Goal: Information Seeking & Learning: Learn about a topic

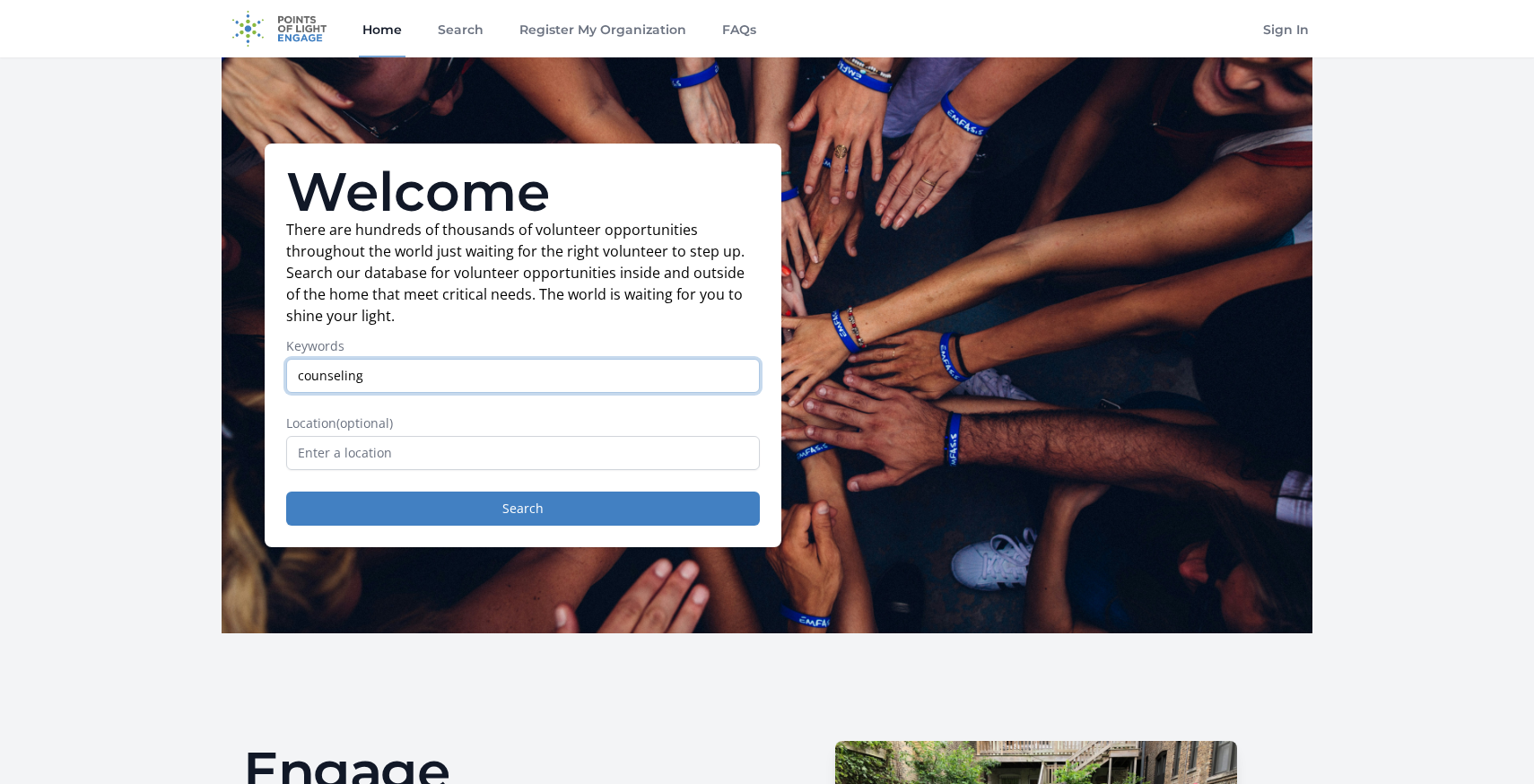
type input "counseling"
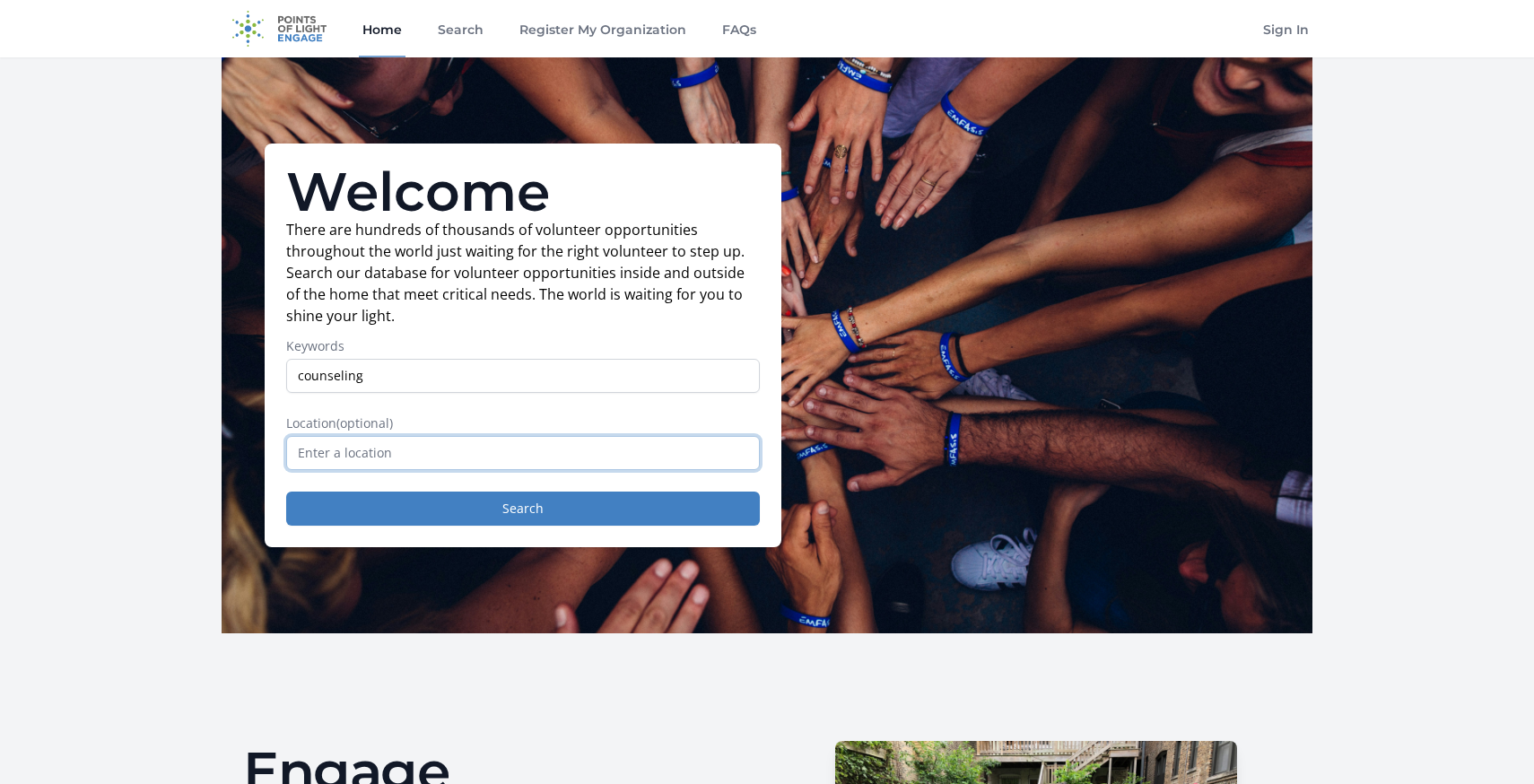
click at [559, 451] on input "text" at bounding box center [523, 453] width 474 height 34
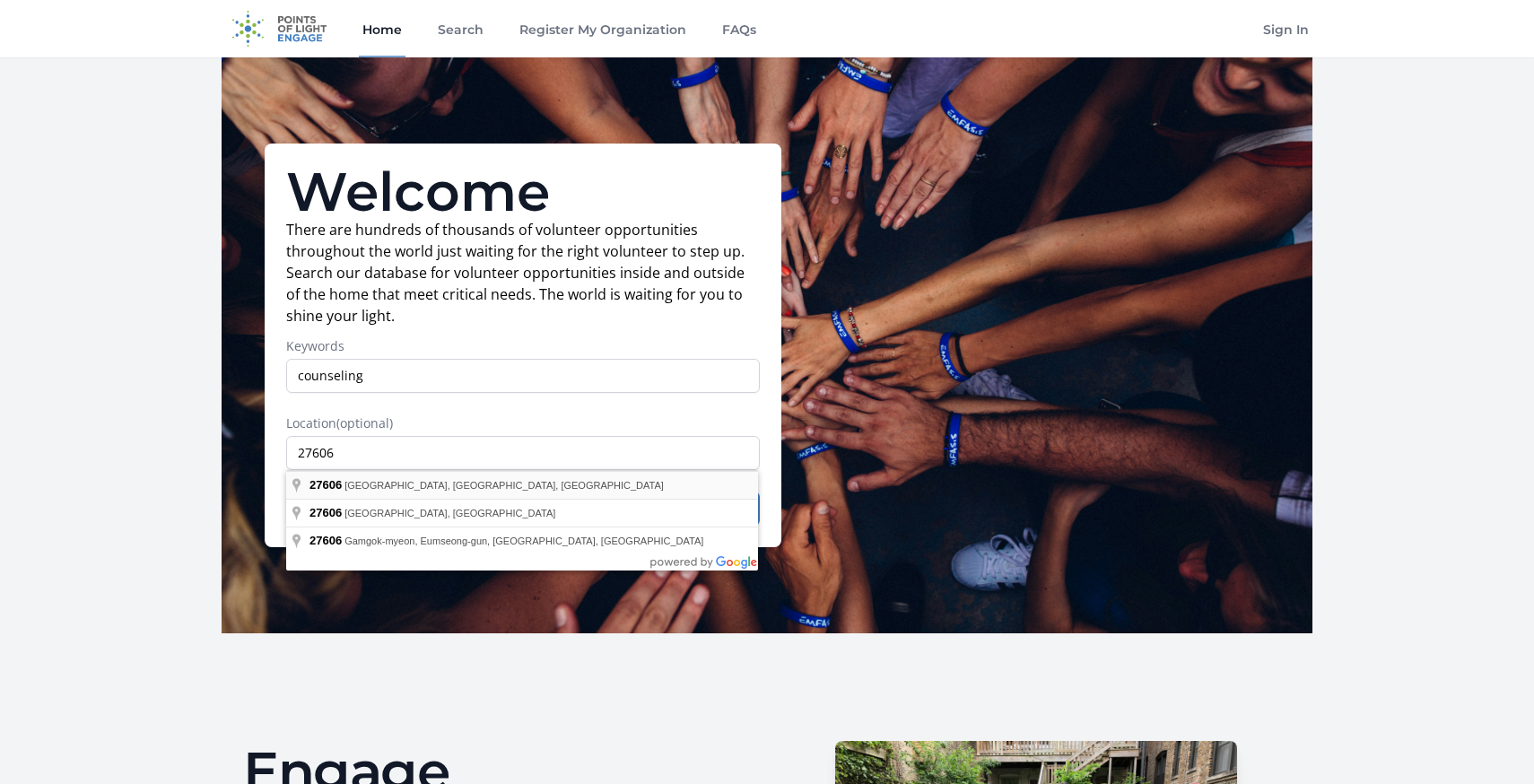
type input "Raleigh, NC 27606, USA"
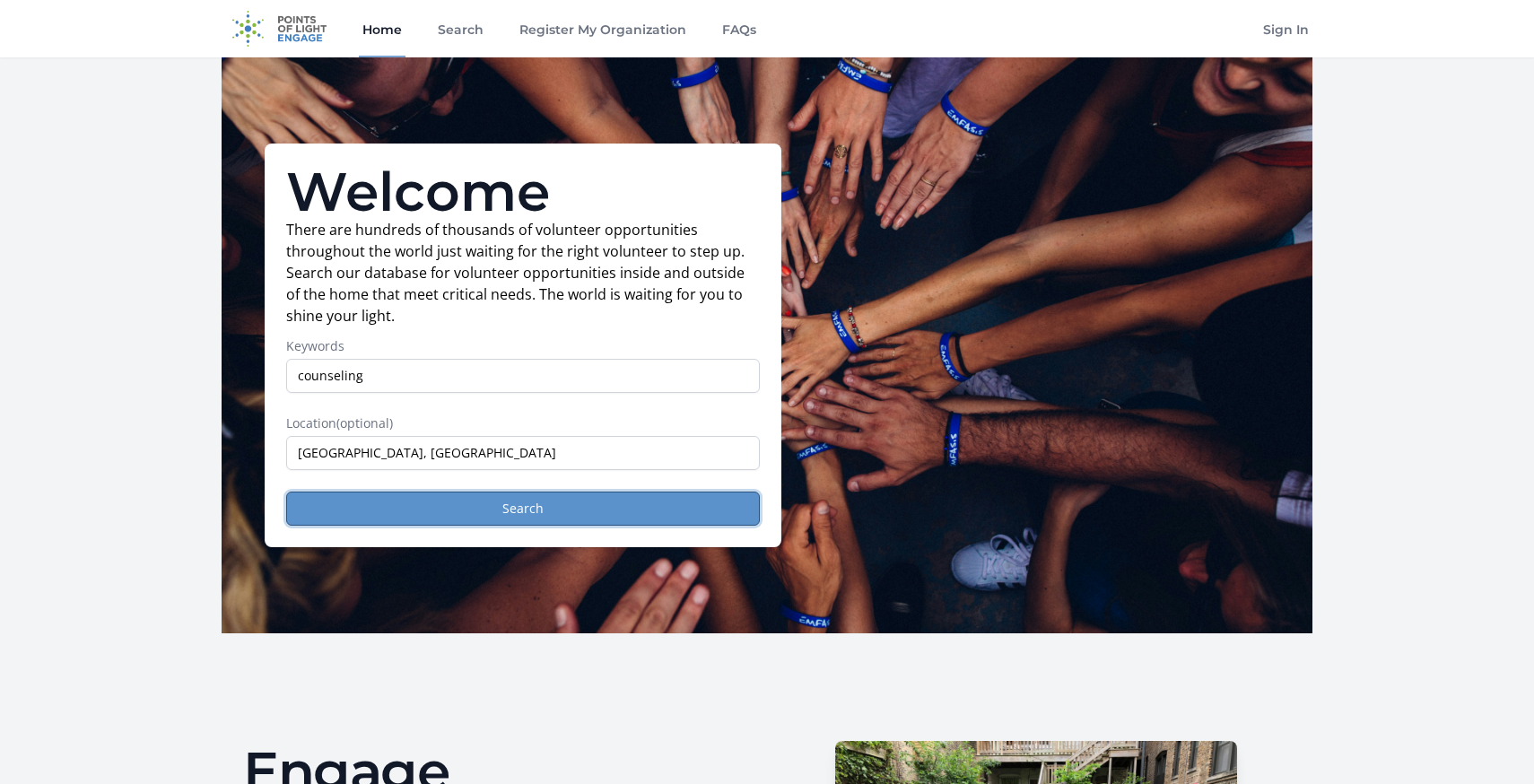
click at [463, 514] on button "Search" at bounding box center [523, 508] width 474 height 34
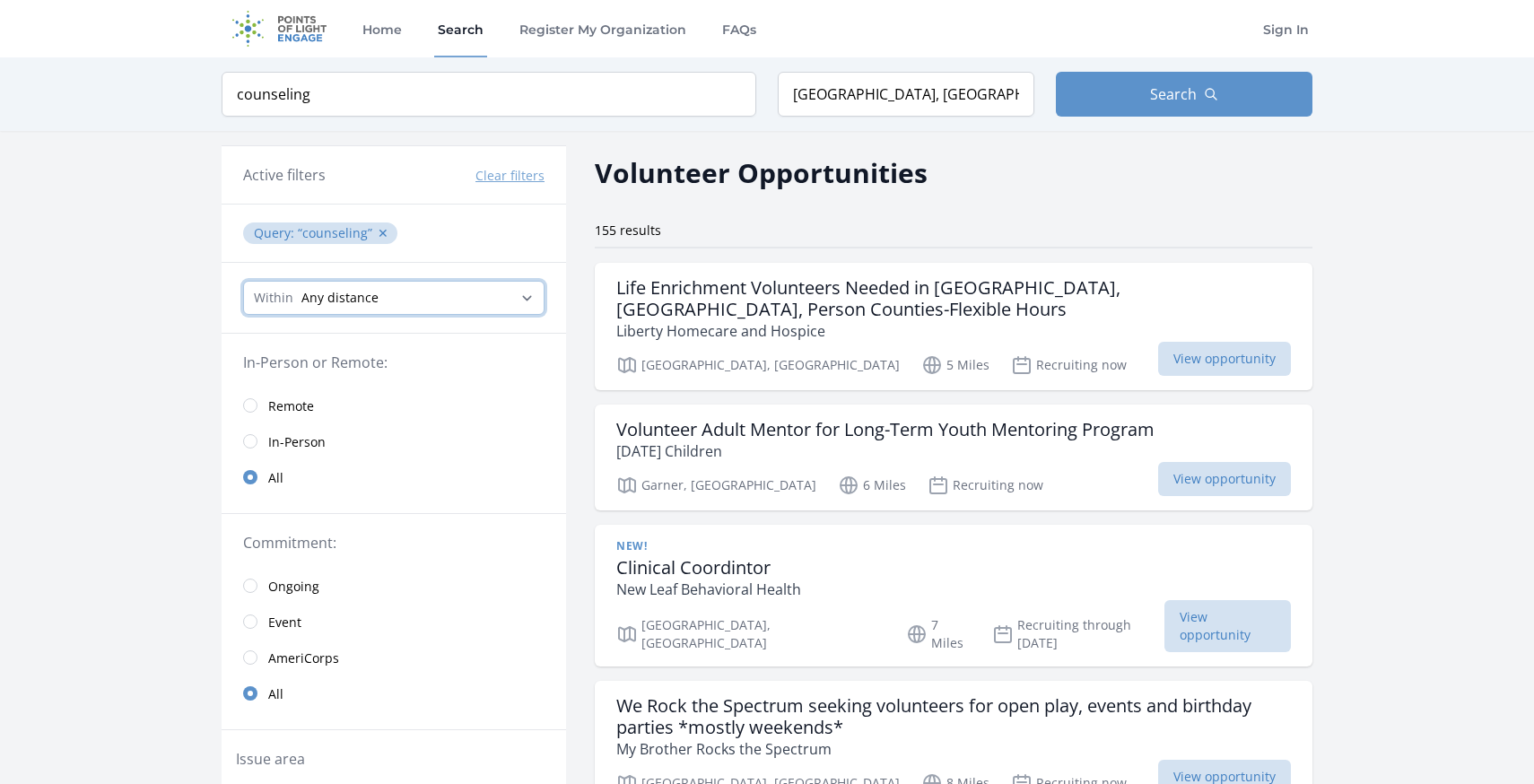
click at [371, 314] on select "Any distance , 5 Miles , 20 Miles , 50 Miles , 100 Miles" at bounding box center [393, 297] width 301 height 34
select select "32186"
click at [243, 281] on select "Any distance , 5 Miles , 20 Miles , 50 Miles , 100 Miles" at bounding box center [393, 297] width 301 height 34
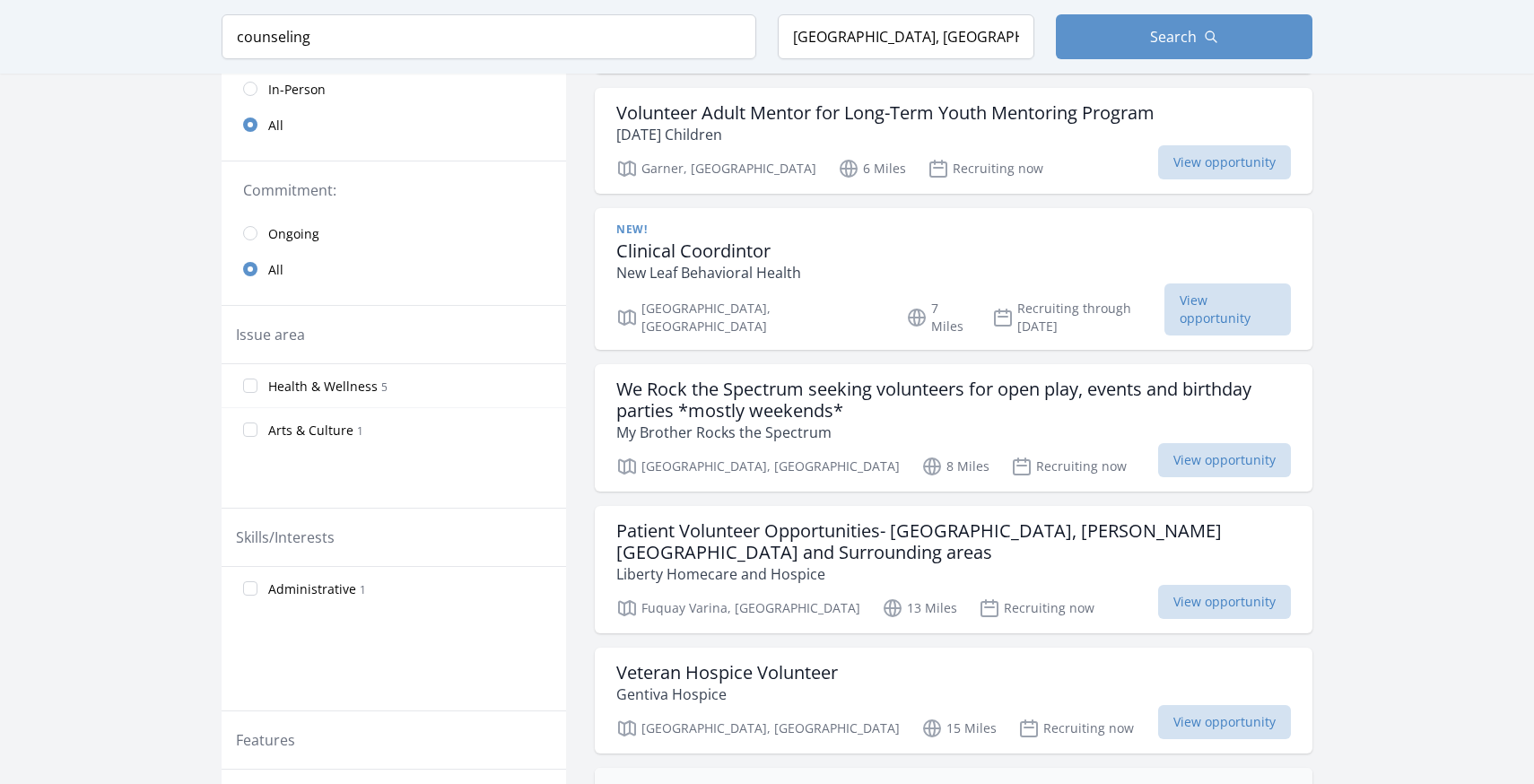
scroll to position [304, 0]
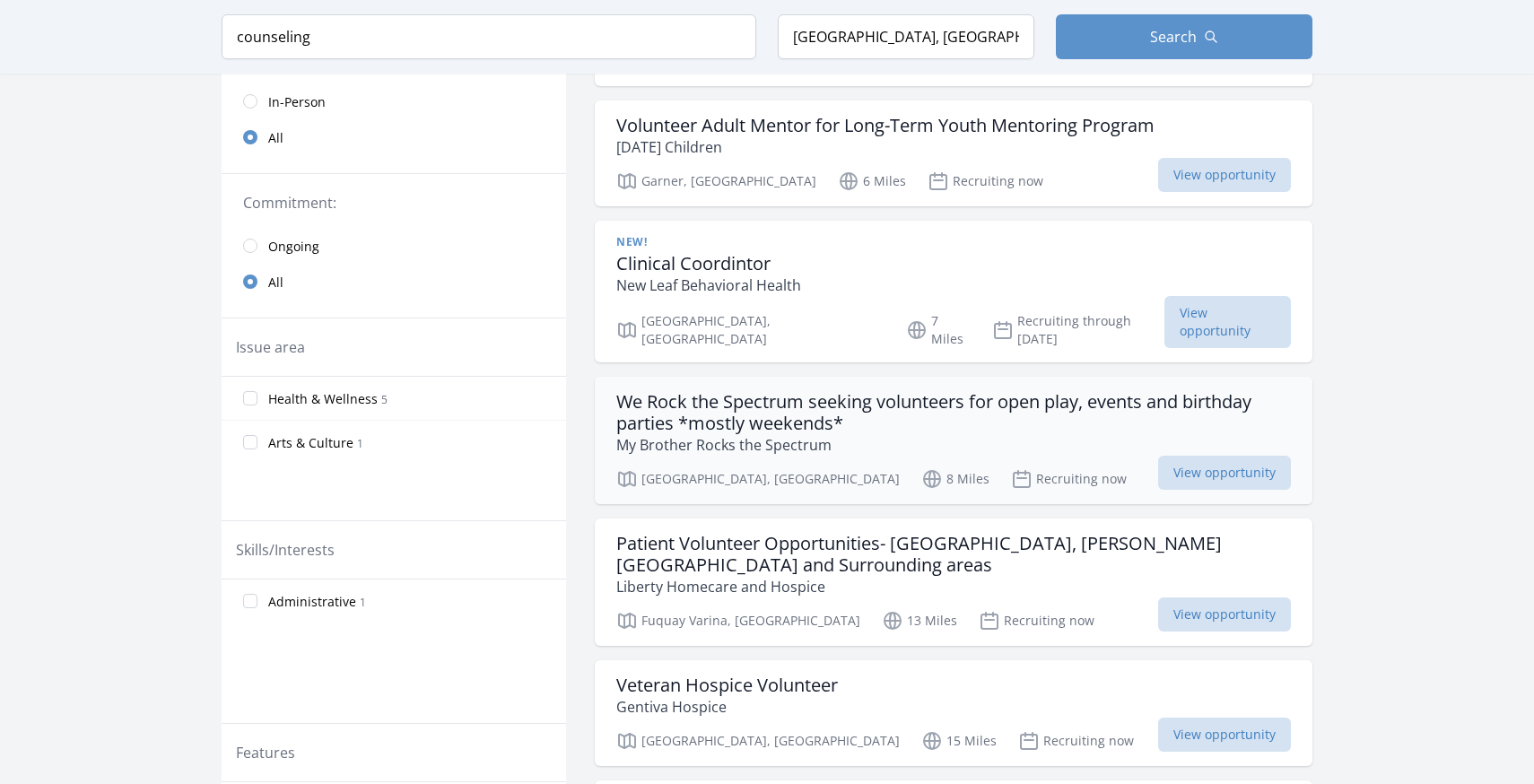
click at [784, 408] on h3 "We Rock the Spectrum seeking volunteers for open play, events and birthday part…" at bounding box center [953, 412] width 675 height 43
click at [748, 269] on h3 "Clinical Coordintor" at bounding box center [709, 263] width 185 height 21
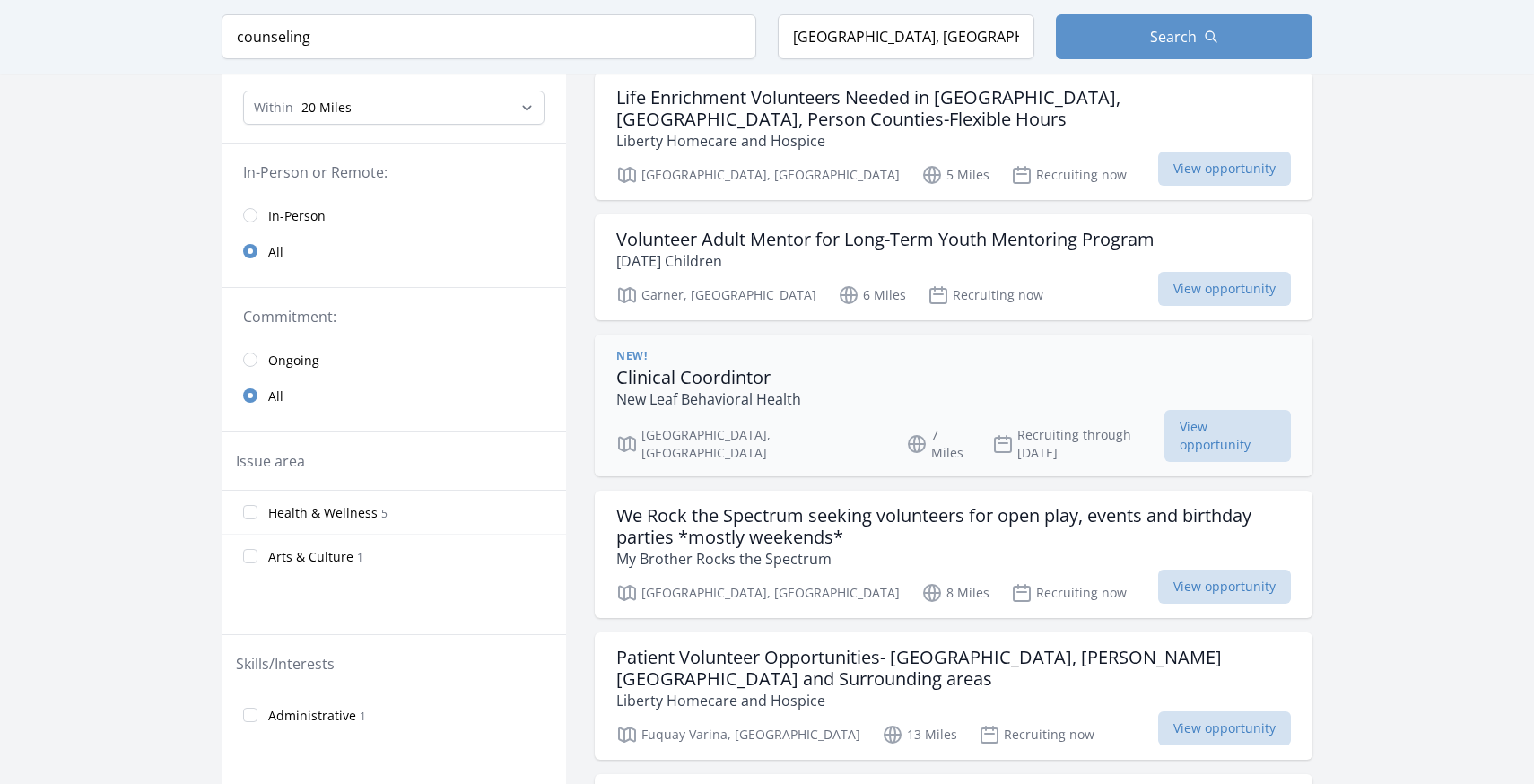
scroll to position [181, 0]
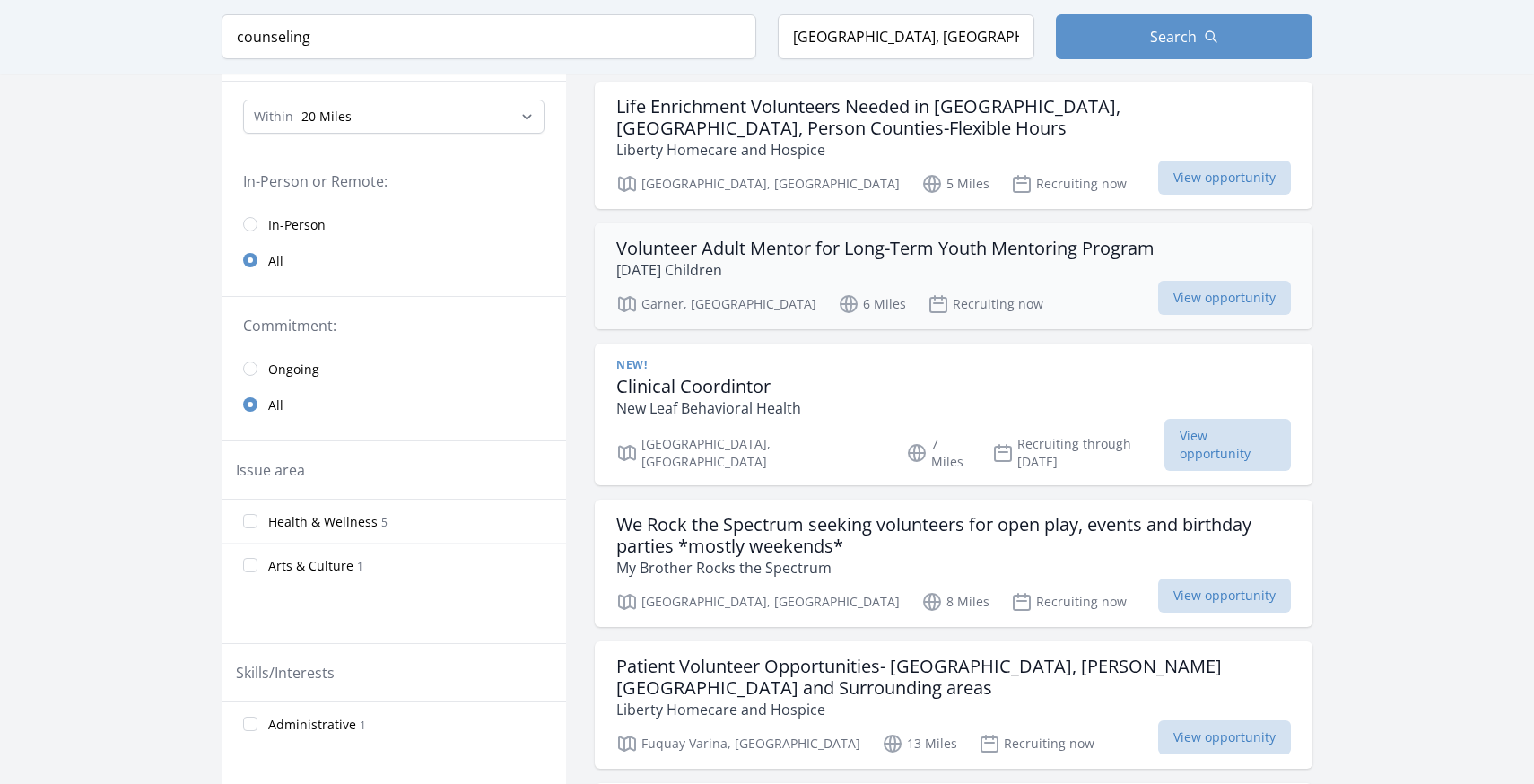
click at [799, 270] on p "[DATE] Children" at bounding box center [885, 270] width 538 height 21
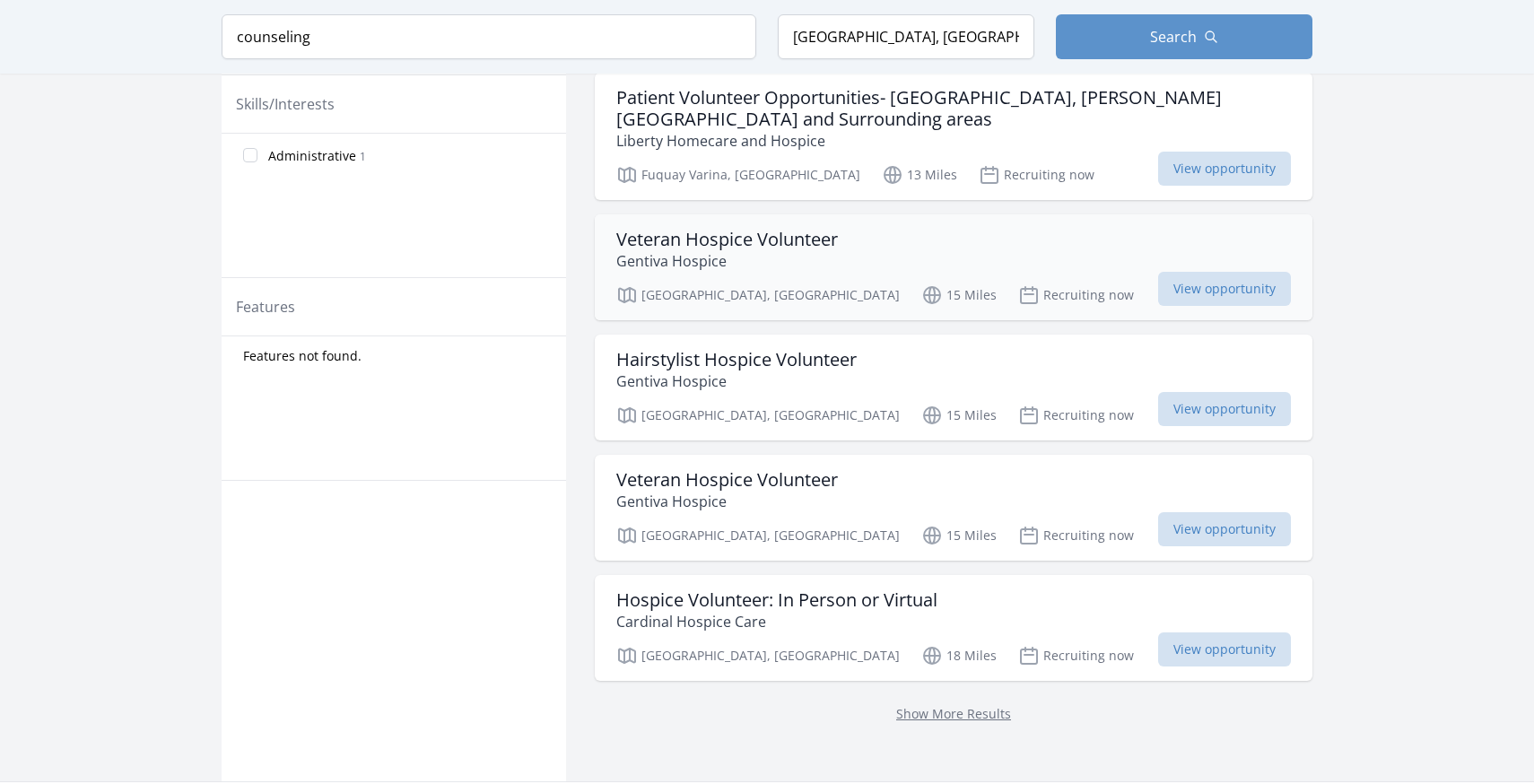
scroll to position [0, 0]
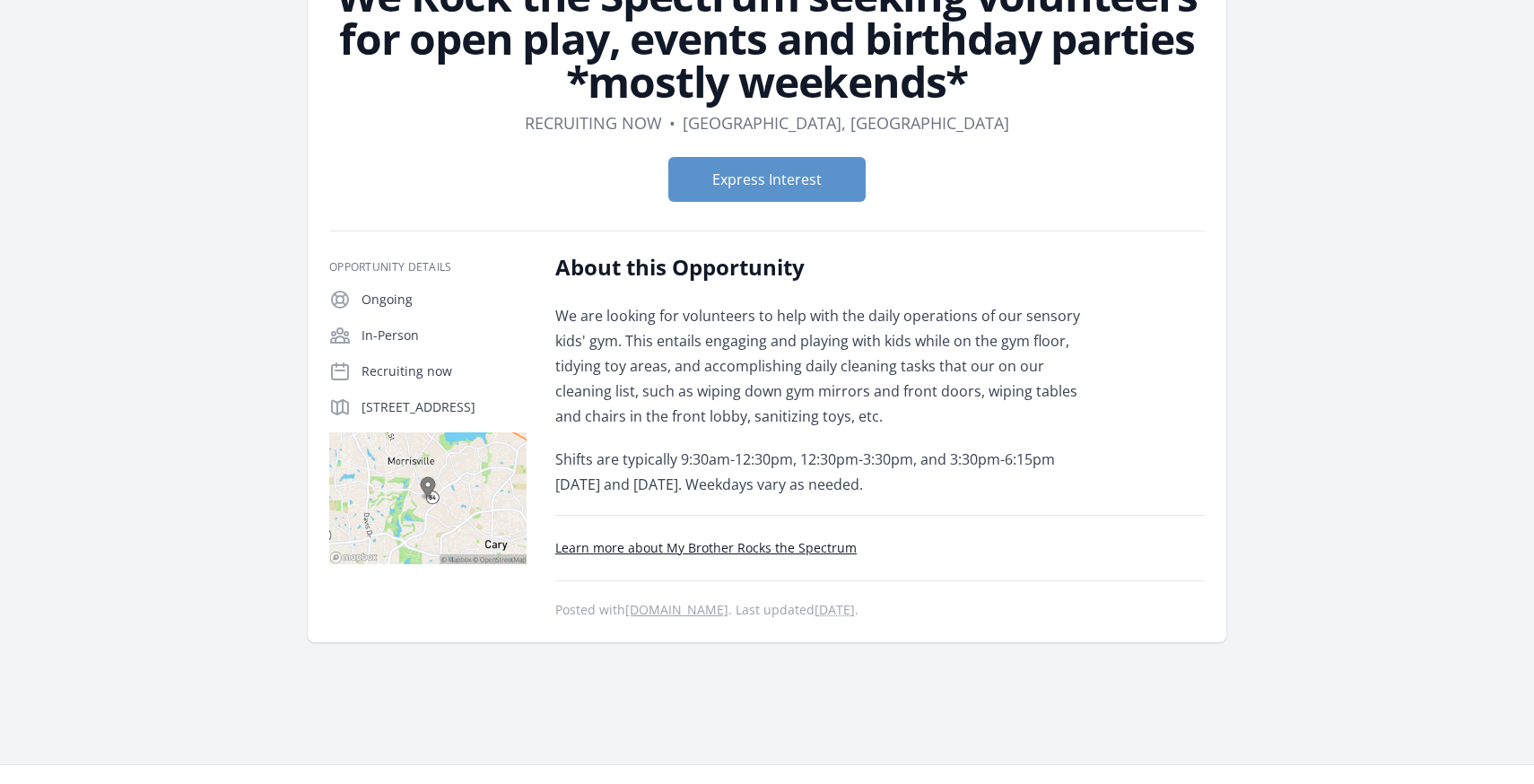
scroll to position [165, 0]
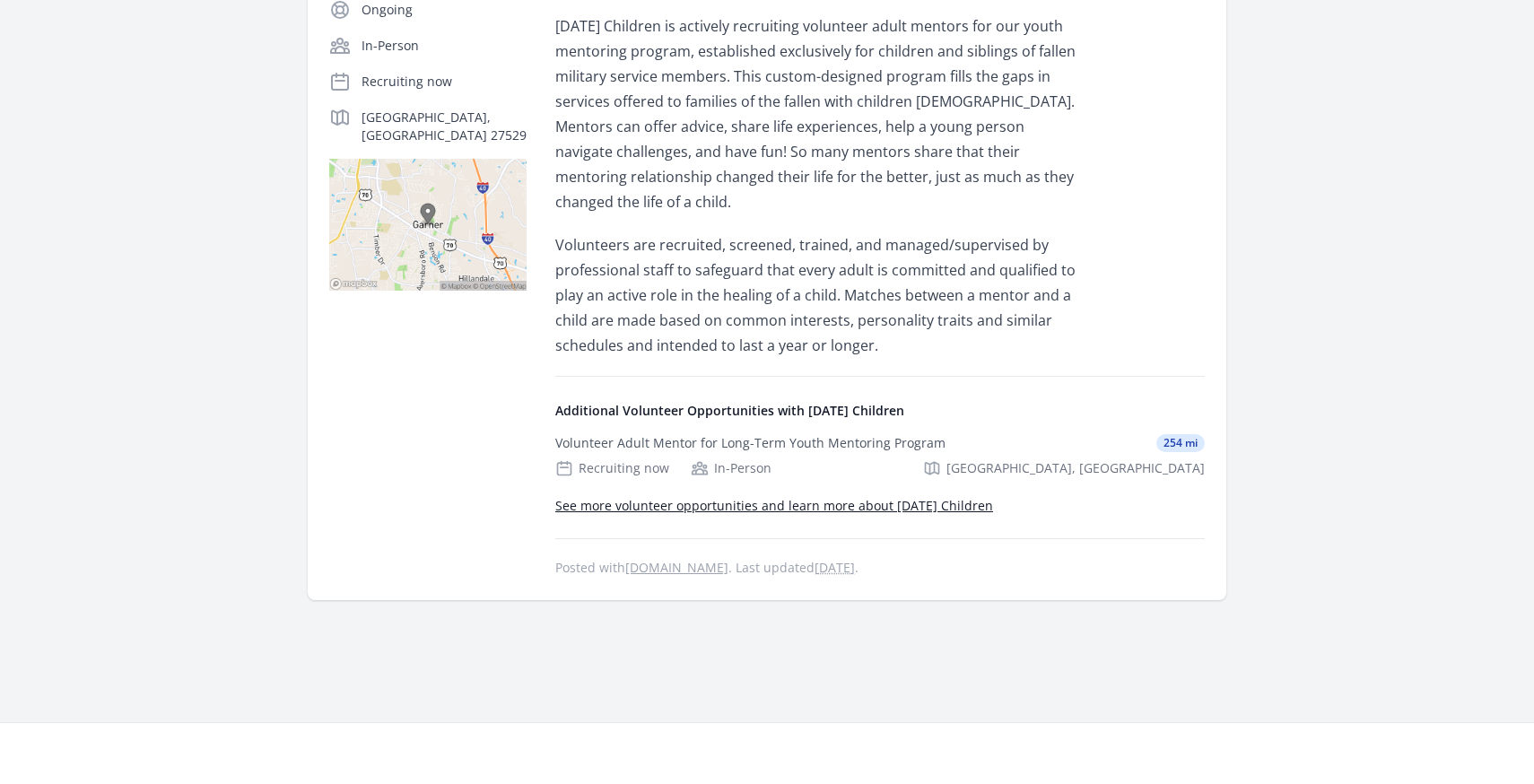
scroll to position [415, 0]
